Goal: Transaction & Acquisition: Purchase product/service

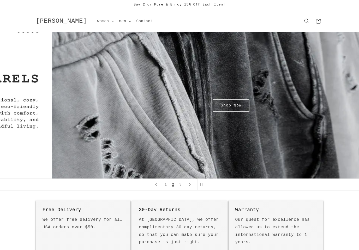
scroll to position [0, 359]
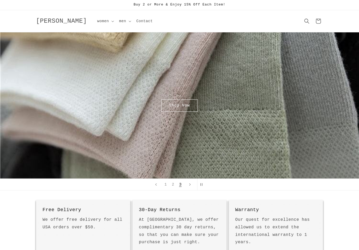
click at [190, 185] on icon "Next slide" at bounding box center [190, 184] width 2 height 5
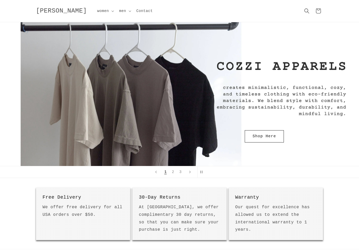
scroll to position [0, 0]
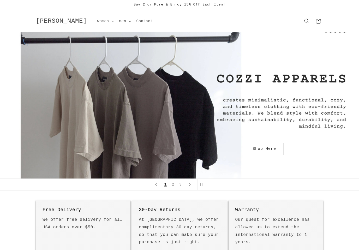
click at [264, 147] on link "Shop Here" at bounding box center [264, 149] width 39 height 12
click at [250, 128] on div "Shop Here" at bounding box center [179, 105] width 313 height 146
click at [116, 19] on summary "men" at bounding box center [124, 21] width 17 height 11
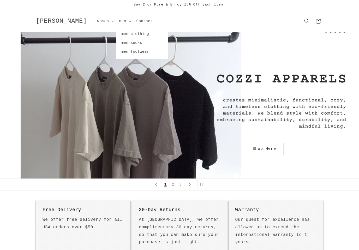
click at [131, 32] on link "men clothing" at bounding box center [142, 33] width 52 height 9
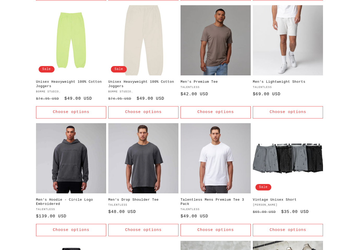
scroll to position [198, 0]
click at [227, 80] on link "Men's Premium Tee" at bounding box center [215, 82] width 70 height 4
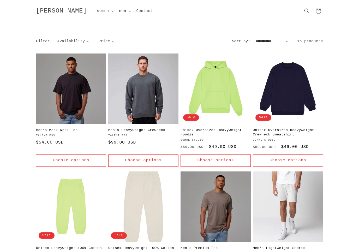
scroll to position [0, 0]
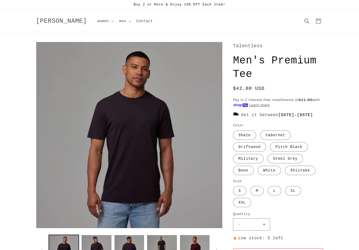
click at [36, 228] on button "Open media 1 in modal" at bounding box center [36, 228] width 0 height 0
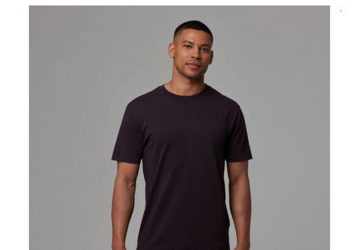
scroll to position [5, 0]
